Goal: Transaction & Acquisition: Book appointment/travel/reservation

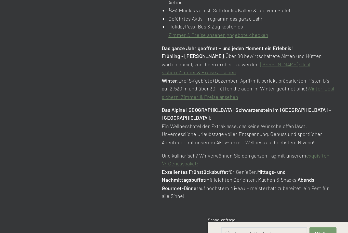
scroll to position [278, 0]
click at [221, 181] on strong "Mittags- und Nachmittagsbuffet" at bounding box center [260, 185] width 79 height 9
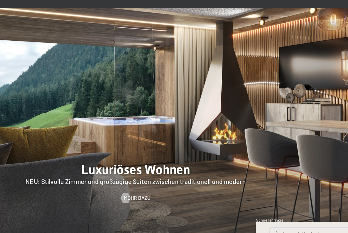
scroll to position [432, 0]
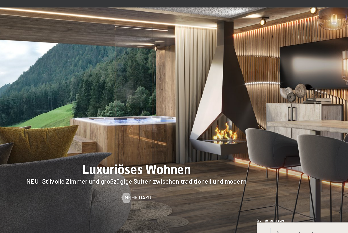
click at [97, 113] on div at bounding box center [174, 152] width 348 height 149
click at [164, 198] on link "Mehr dazu" at bounding box center [173, 200] width 19 height 5
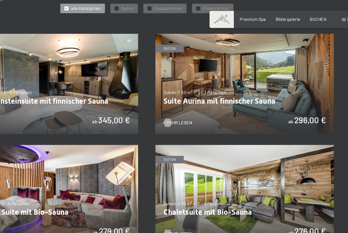
scroll to position [244, 0]
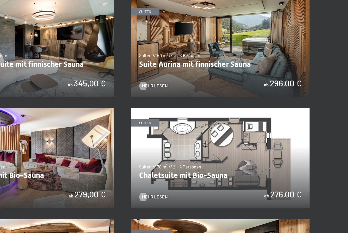
click at [180, 128] on img at bounding box center [246, 146] width 133 height 75
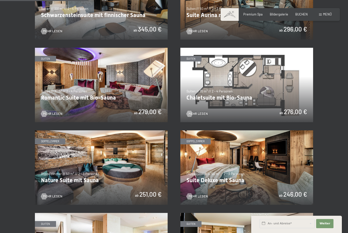
scroll to position [307, 0]
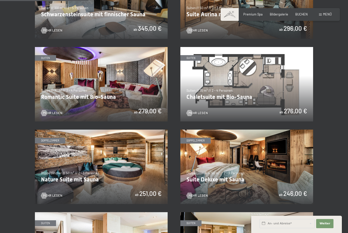
click at [207, 172] on img at bounding box center [246, 167] width 133 height 75
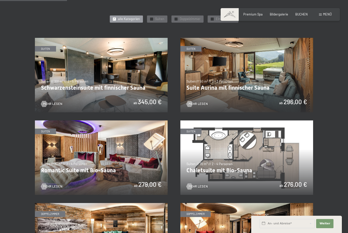
scroll to position [233, 0]
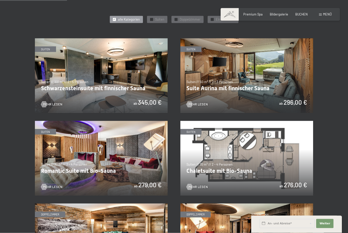
click at [75, 84] on img at bounding box center [101, 75] width 133 height 75
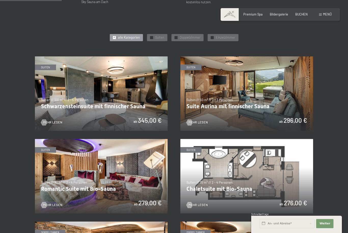
scroll to position [214, 0]
click at [199, 91] on img at bounding box center [246, 94] width 133 height 75
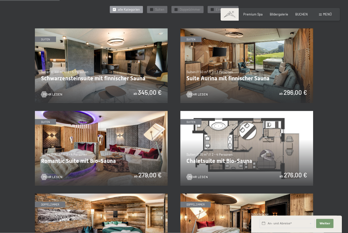
scroll to position [263, 0]
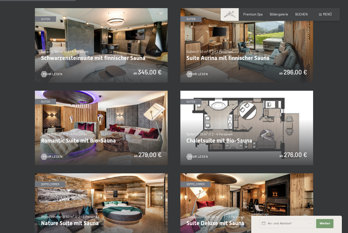
click at [59, 121] on img at bounding box center [101, 128] width 133 height 75
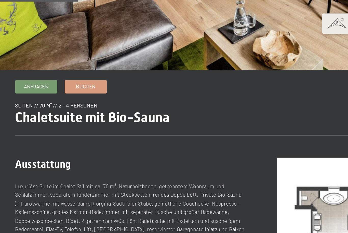
scroll to position [131, 0]
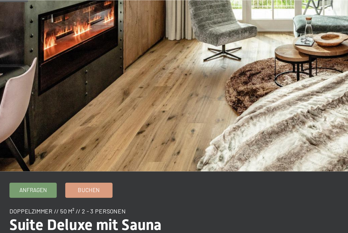
scroll to position [82, 0]
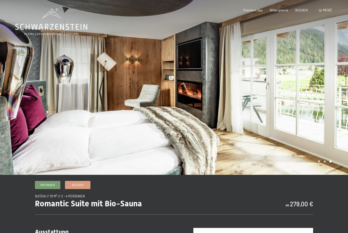
click at [47, 28] on icon at bounding box center [51, 27] width 72 height 6
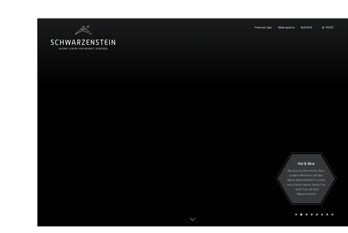
scroll to position [5, 0]
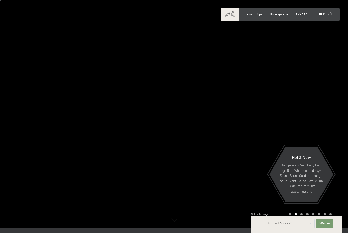
click at [306, 13] on span "BUCHEN" at bounding box center [301, 13] width 12 height 4
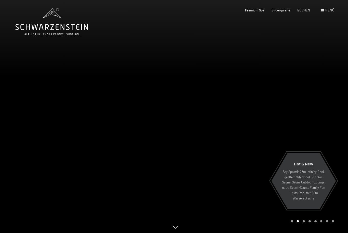
click at [313, 100] on div at bounding box center [261, 116] width 174 height 233
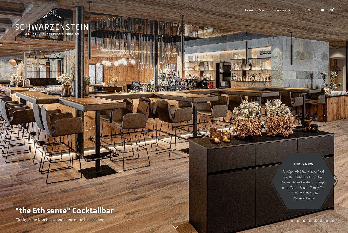
click at [80, 28] on icon at bounding box center [51, 21] width 72 height 27
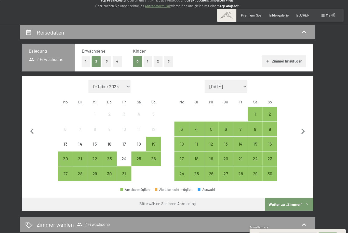
scroll to position [74, 0]
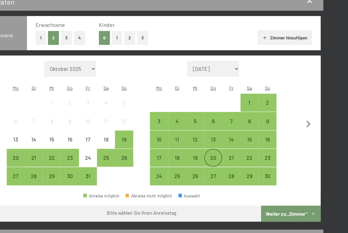
click at [222, 148] on div "20" at bounding box center [228, 154] width 13 height 13
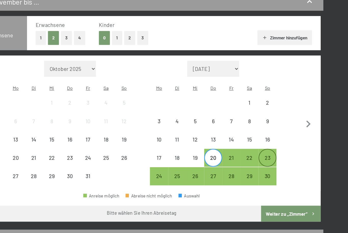
click at [264, 148] on div "23" at bounding box center [270, 154] width 13 height 13
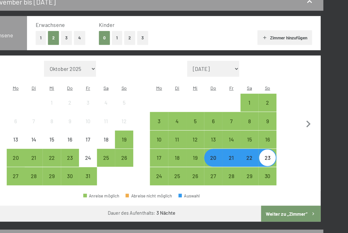
click at [265, 186] on button "Weiter zu „Zimmer“" at bounding box center [288, 192] width 46 height 12
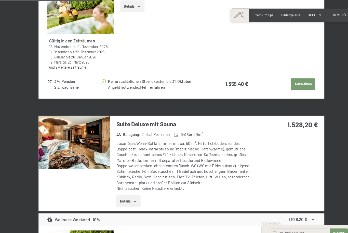
scroll to position [473, 0]
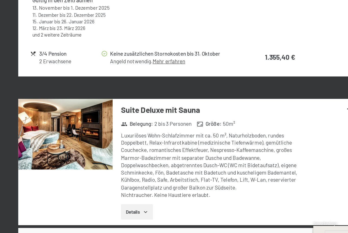
click at [111, 200] on button "Details" at bounding box center [122, 205] width 23 height 11
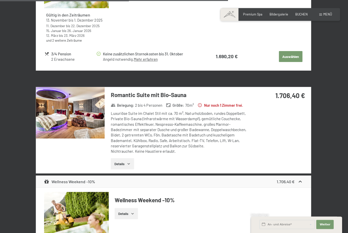
scroll to position [1281, 0]
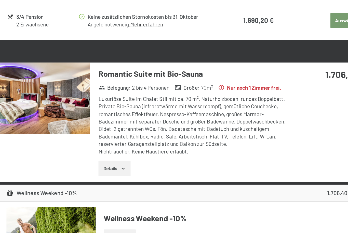
click at [111, 148] on button "Details" at bounding box center [122, 153] width 23 height 11
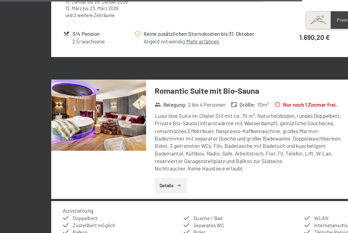
scroll to position [1301, 0]
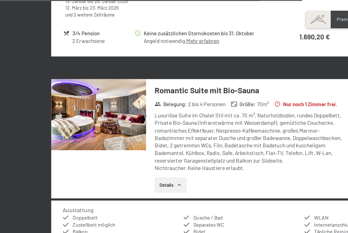
click at [101, 79] on img at bounding box center [71, 83] width 68 height 51
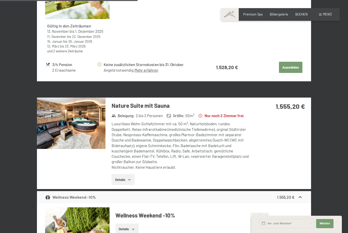
scroll to position [795, 0]
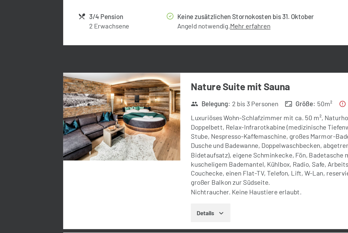
click at [92, 90] on img at bounding box center [71, 115] width 68 height 51
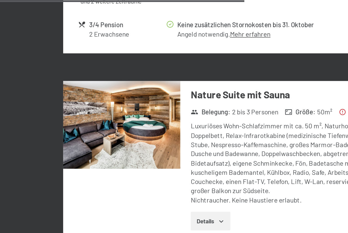
scroll to position [828, 0]
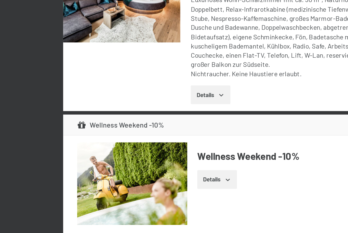
click at [124, 129] on label "Einwilligung Marketing*" at bounding box center [144, 131] width 45 height 5
click at [122, 129] on input "Einwilligung Marketing*" at bounding box center [119, 131] width 5 height 5
checkbox input "false"
click at [122, 134] on button "Details" at bounding box center [122, 139] width 23 height 11
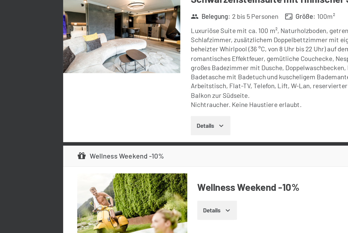
scroll to position [1624, 0]
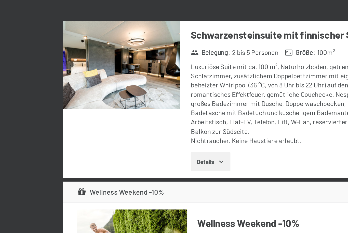
click at [90, 74] on img at bounding box center [71, 99] width 68 height 51
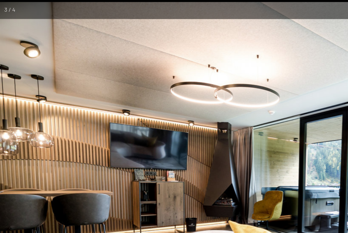
scroll to position [4, 0]
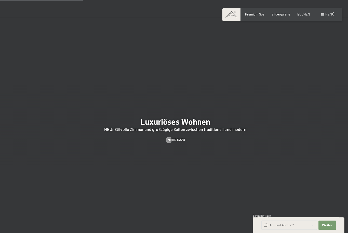
scroll to position [432, 0]
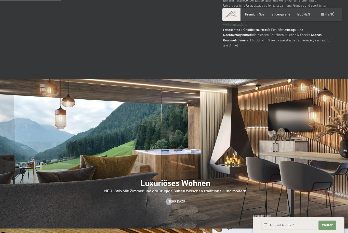
click at [185, 173] on div at bounding box center [174, 152] width 348 height 149
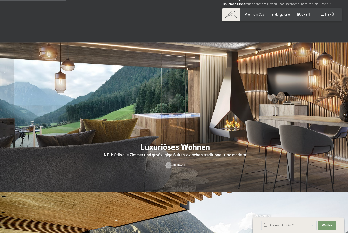
scroll to position [469, 0]
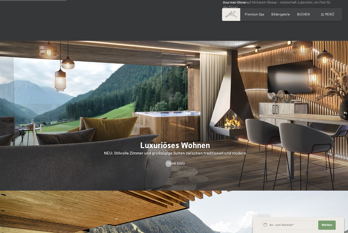
click at [180, 129] on div at bounding box center [174, 115] width 348 height 149
click at [184, 107] on div at bounding box center [174, 115] width 348 height 149
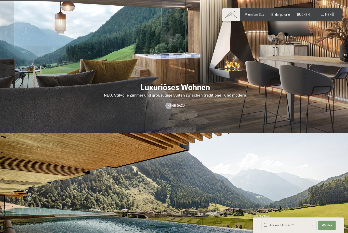
scroll to position [529, 0]
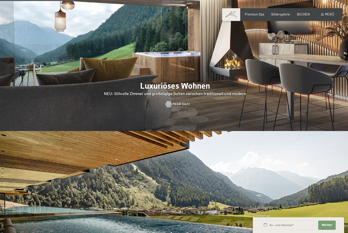
click at [173, 101] on span "Mehr dazu" at bounding box center [180, 103] width 17 height 5
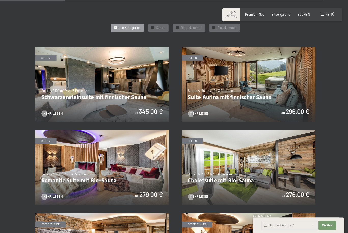
scroll to position [228, 0]
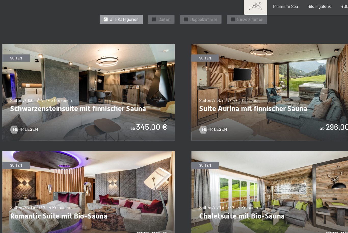
click at [222, 74] on img at bounding box center [246, 80] width 133 height 75
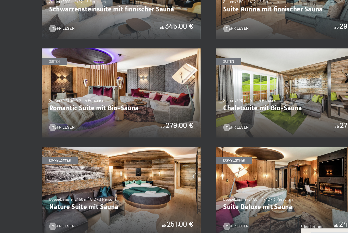
scroll to position [289, 0]
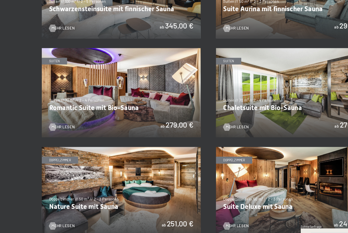
click at [133, 88] on img at bounding box center [101, 102] width 133 height 75
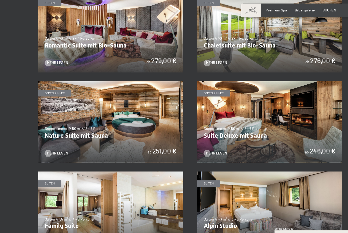
scroll to position [360, 0]
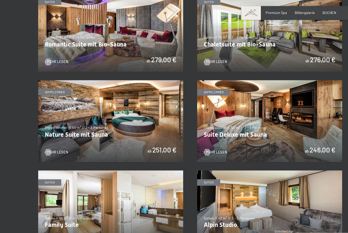
click at [243, 120] on img at bounding box center [246, 113] width 133 height 75
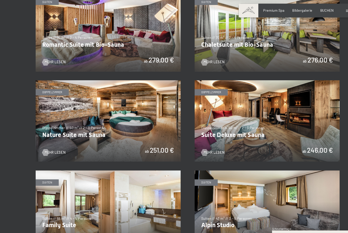
scroll to position [358, 0]
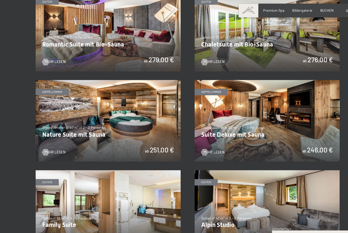
click at [142, 120] on img at bounding box center [101, 115] width 133 height 75
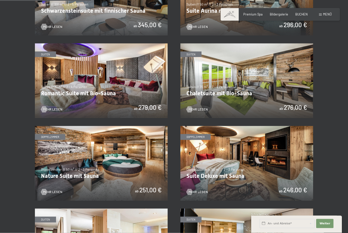
scroll to position [306, 0]
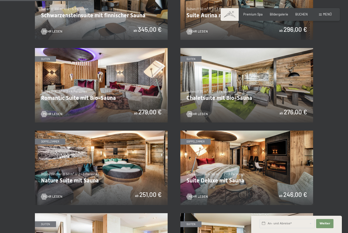
click at [299, 89] on img at bounding box center [246, 85] width 133 height 75
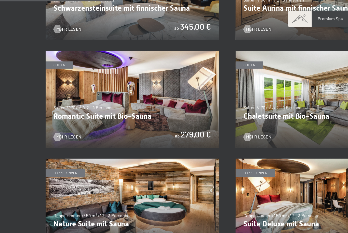
scroll to position [315, 0]
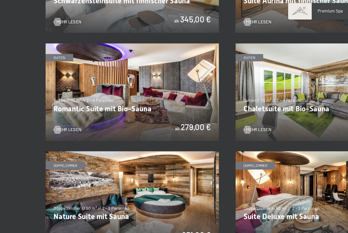
click at [134, 90] on img at bounding box center [101, 76] width 133 height 75
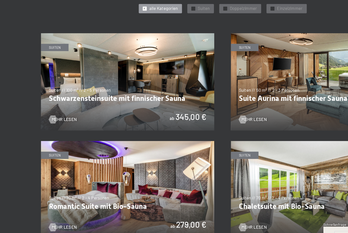
scroll to position [203, 0]
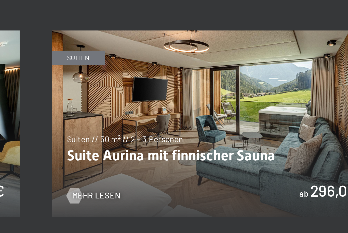
click at [180, 68] on img at bounding box center [246, 105] width 133 height 75
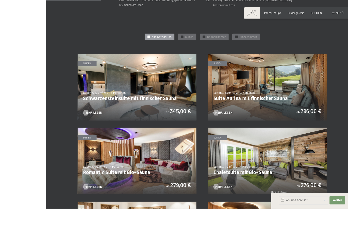
scroll to position [231, 0]
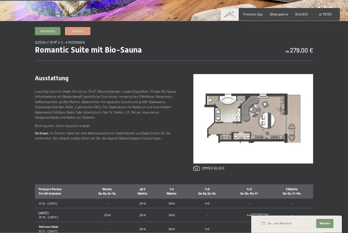
scroll to position [156, 0]
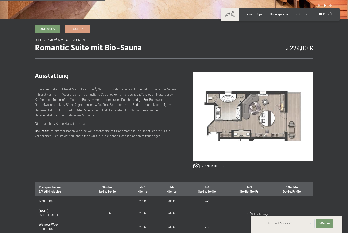
click at [272, 123] on img at bounding box center [253, 117] width 120 height 90
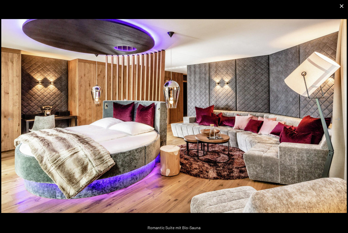
click at [343, 7] on button "Close gallery" at bounding box center [341, 6] width 13 height 12
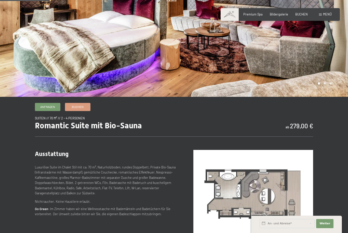
scroll to position [78, 0]
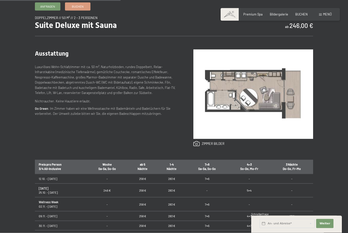
scroll to position [180, 0]
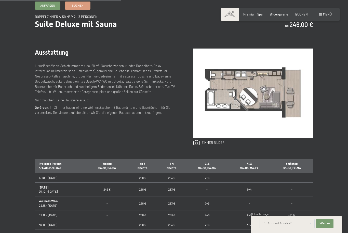
click at [284, 111] on img at bounding box center [253, 94] width 120 height 90
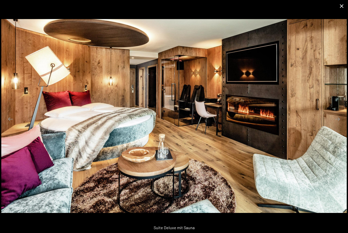
click at [341, 8] on button "Close gallery" at bounding box center [341, 6] width 13 height 12
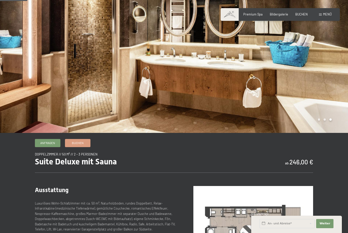
scroll to position [34, 0]
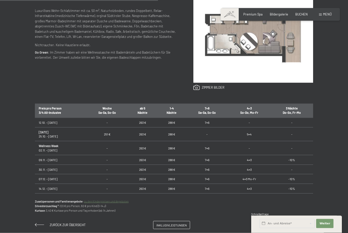
click at [272, 54] on img at bounding box center [253, 38] width 120 height 90
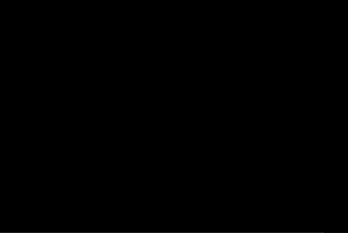
scroll to position [235, 0]
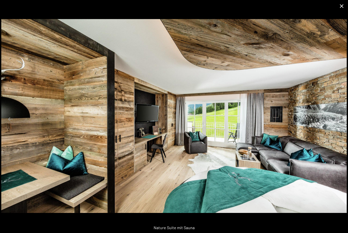
click at [340, 4] on button "Close gallery" at bounding box center [341, 6] width 13 height 12
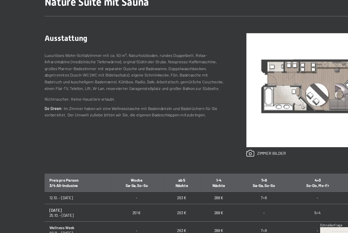
scroll to position [165, 0]
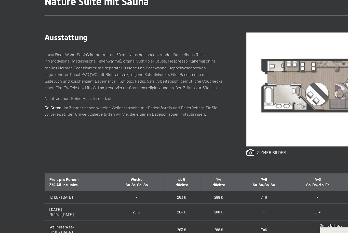
click at [218, 90] on img at bounding box center [253, 108] width 120 height 90
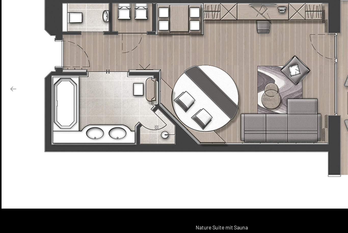
scroll to position [166, 0]
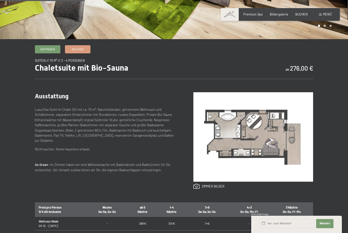
scroll to position [167, 0]
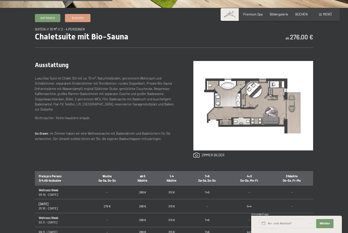
click at [281, 124] on img at bounding box center [253, 106] width 120 height 90
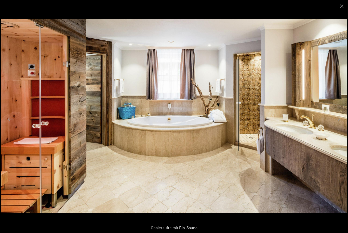
scroll to position [59, 0]
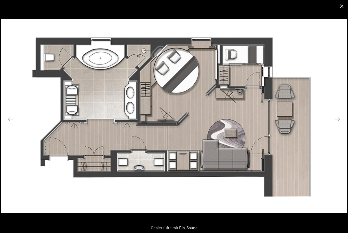
click at [344, 8] on button "Close gallery" at bounding box center [341, 6] width 13 height 12
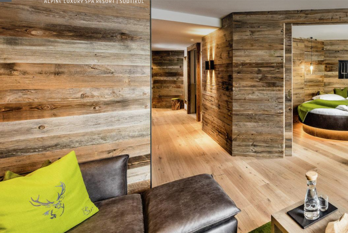
scroll to position [0, 0]
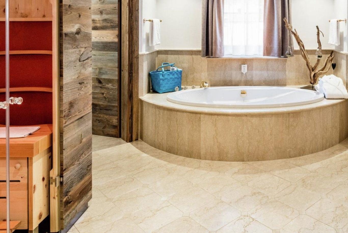
click at [174, 78] on div at bounding box center [261, 87] width 174 height 175
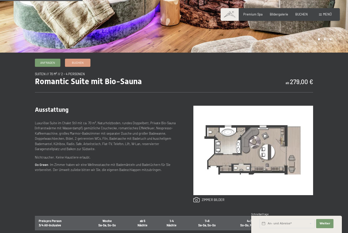
scroll to position [123, 0]
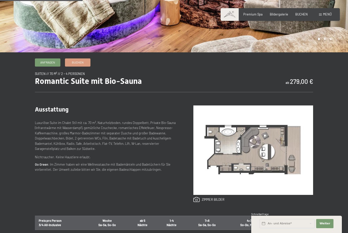
click at [300, 153] on img at bounding box center [253, 151] width 120 height 90
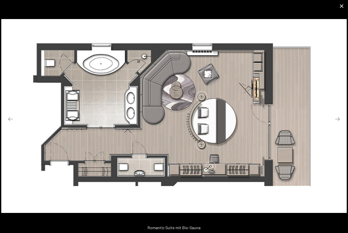
click at [344, 4] on button "Close gallery" at bounding box center [341, 6] width 13 height 12
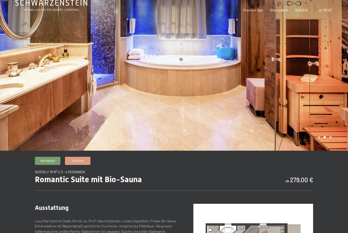
scroll to position [0, 0]
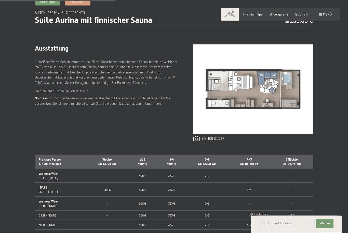
click at [290, 108] on img at bounding box center [253, 90] width 120 height 90
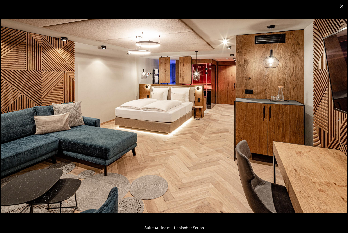
click at [342, 4] on button "Close gallery" at bounding box center [341, 6] width 13 height 12
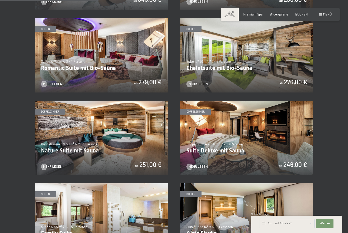
scroll to position [336, 0]
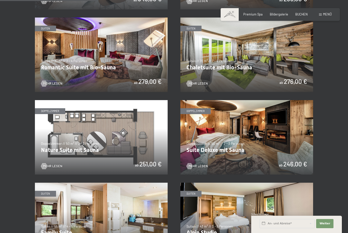
click at [129, 156] on img at bounding box center [101, 137] width 133 height 75
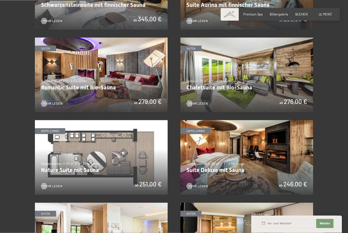
scroll to position [328, 0]
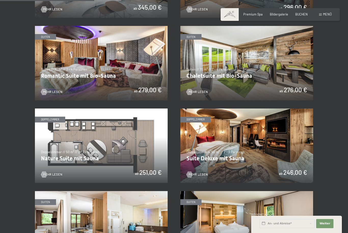
click at [266, 151] on img at bounding box center [246, 146] width 133 height 75
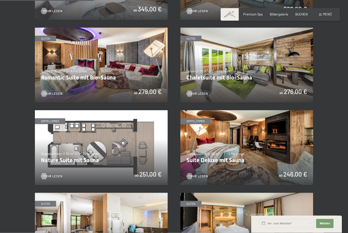
scroll to position [327, 0]
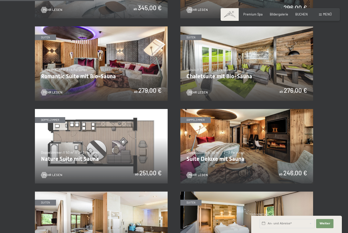
click at [285, 155] on img at bounding box center [246, 146] width 133 height 75
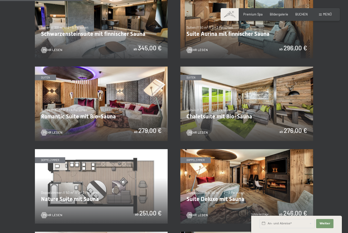
scroll to position [287, 0]
click at [284, 121] on img at bounding box center [246, 104] width 133 height 75
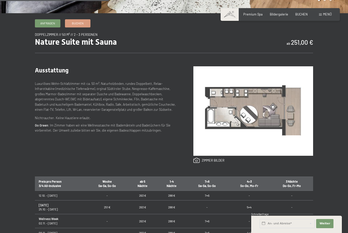
scroll to position [165, 0]
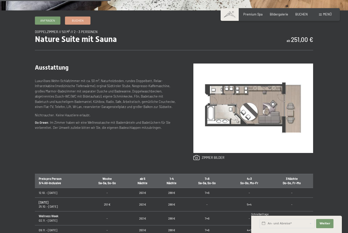
click at [282, 122] on img at bounding box center [253, 109] width 120 height 90
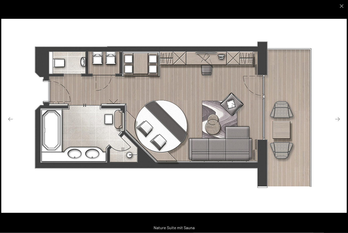
scroll to position [77, 0]
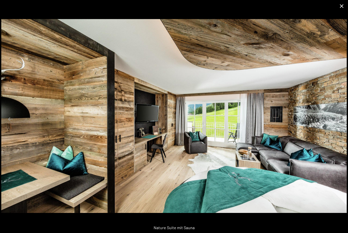
click at [345, 5] on button "Close gallery" at bounding box center [341, 6] width 13 height 12
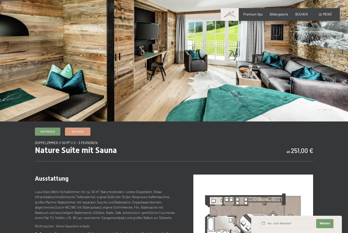
scroll to position [0, 0]
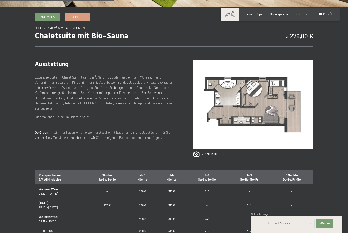
scroll to position [186, 0]
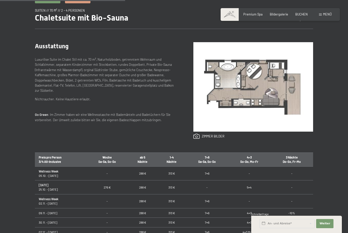
click at [289, 108] on img at bounding box center [253, 87] width 120 height 90
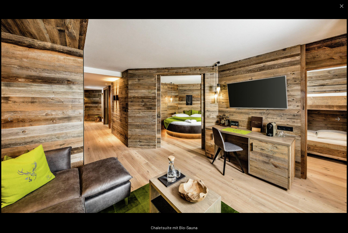
scroll to position [156, 0]
click at [339, 4] on button "Close gallery" at bounding box center [341, 6] width 13 height 12
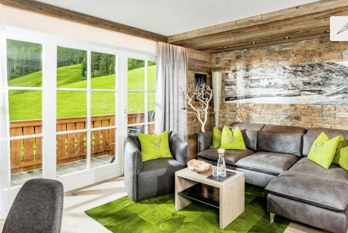
scroll to position [0, 0]
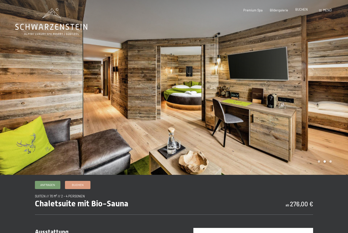
click at [304, 8] on span "BUCHEN" at bounding box center [301, 9] width 12 height 4
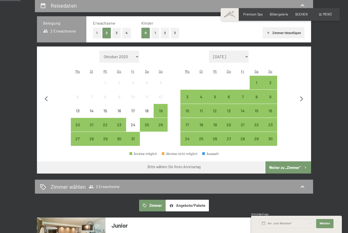
scroll to position [99, 0]
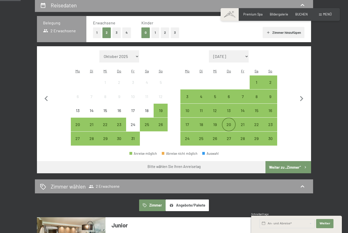
click at [230, 123] on div "20" at bounding box center [228, 129] width 13 height 13
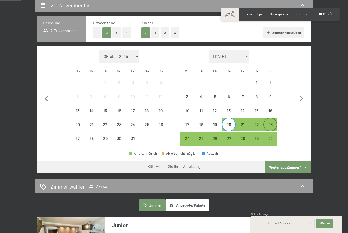
click at [274, 123] on div "23" at bounding box center [270, 129] width 13 height 13
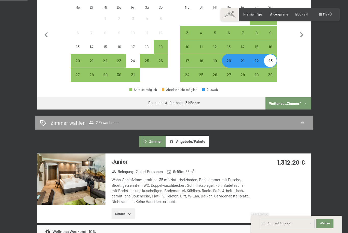
scroll to position [162, 0]
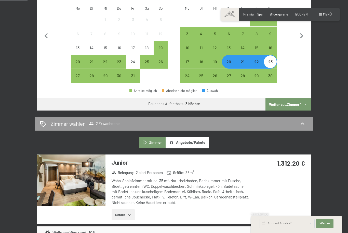
click at [297, 100] on button "Weiter zu „Zimmer“" at bounding box center [288, 104] width 46 height 12
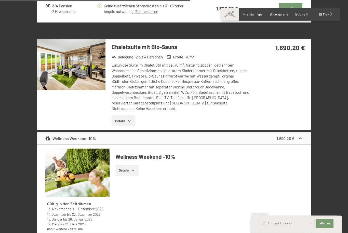
scroll to position [1032, 0]
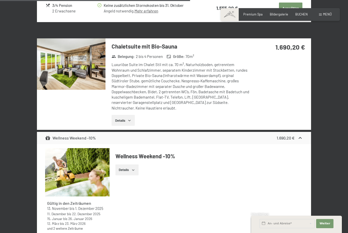
click at [126, 122] on button "Details" at bounding box center [122, 120] width 23 height 11
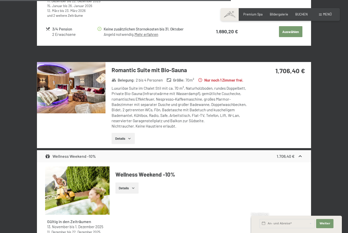
scroll to position [1303, 0]
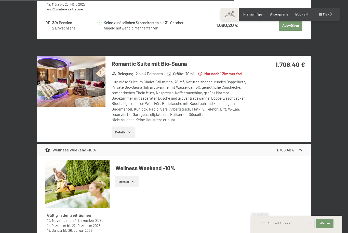
click at [126, 133] on button "Details" at bounding box center [122, 132] width 23 height 11
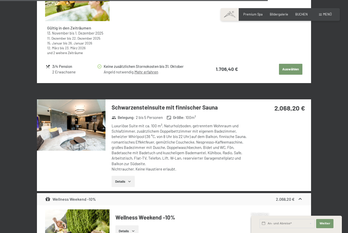
scroll to position [1547, 0]
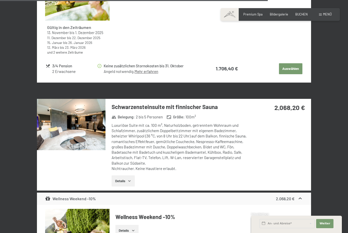
click at [68, 112] on img at bounding box center [71, 124] width 68 height 51
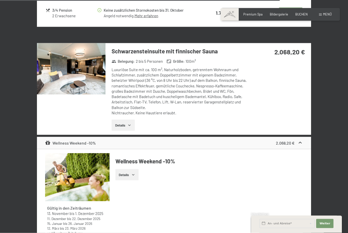
scroll to position [1603, 0]
click at [129, 123] on button "Details" at bounding box center [122, 125] width 23 height 11
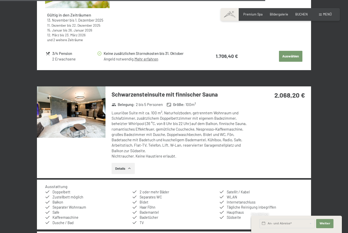
scroll to position [1559, 0]
click at [166, 93] on h3 "Schwarzensteinsuite mit finnischer Sauna" at bounding box center [180, 95] width 138 height 8
click at [100, 117] on img at bounding box center [71, 112] width 68 height 51
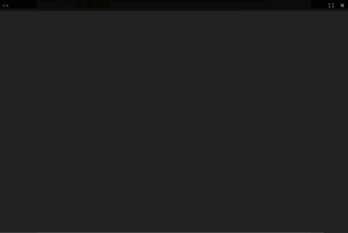
scroll to position [1560, 0]
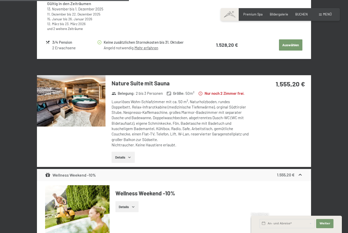
scroll to position [758, 0]
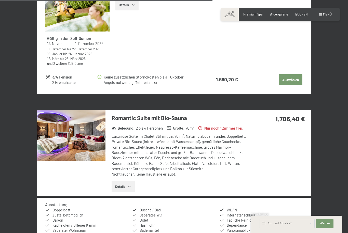
scroll to position [1258, 0]
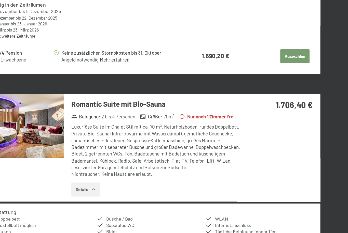
click at [111, 171] on button "Details" at bounding box center [122, 176] width 23 height 11
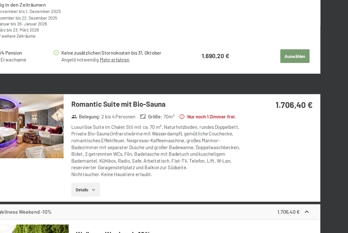
click at [111, 171] on button "Details" at bounding box center [122, 176] width 23 height 11
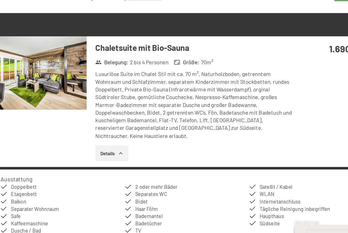
scroll to position [987, 0]
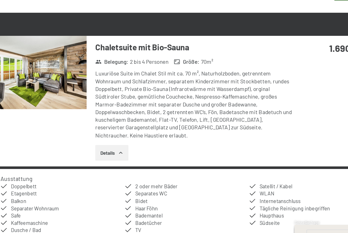
click at [111, 160] on button "Details" at bounding box center [122, 165] width 23 height 11
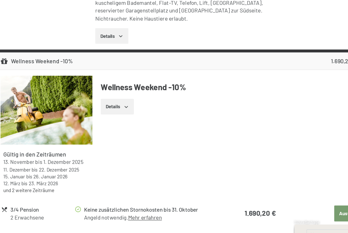
click at [111, 78] on button "Details" at bounding box center [122, 83] width 23 height 11
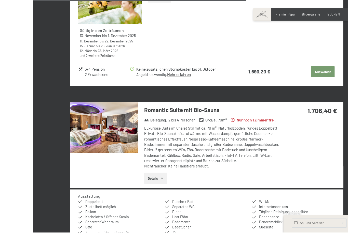
scroll to position [1256, 0]
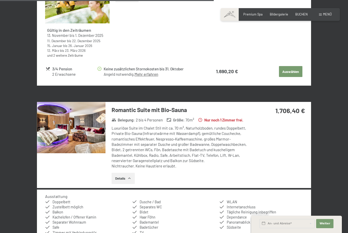
click at [233, 143] on div "Luxuriöse Suite im Chalet Stil mit ca. 70 m², Naturholzboden, rundes Doppelbett…" at bounding box center [180, 147] width 138 height 43
click at [300, 113] on div "1.706,40 €" at bounding box center [278, 110] width 51 height 9
click at [102, 133] on img at bounding box center [71, 127] width 68 height 51
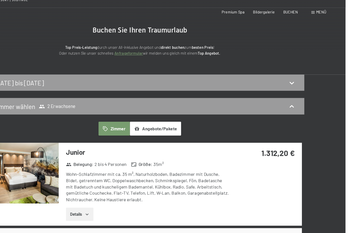
scroll to position [0, 0]
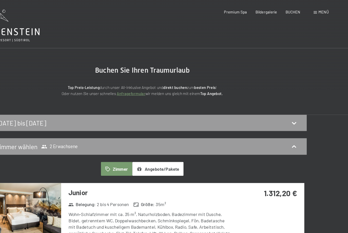
click at [323, 8] on span "Menü" at bounding box center [327, 10] width 9 height 4
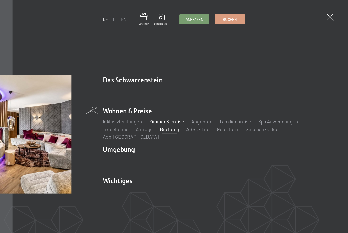
click at [180, 105] on link "Zimmer & Preise" at bounding box center [195, 103] width 30 height 5
